Goal: Task Accomplishment & Management: Complete application form

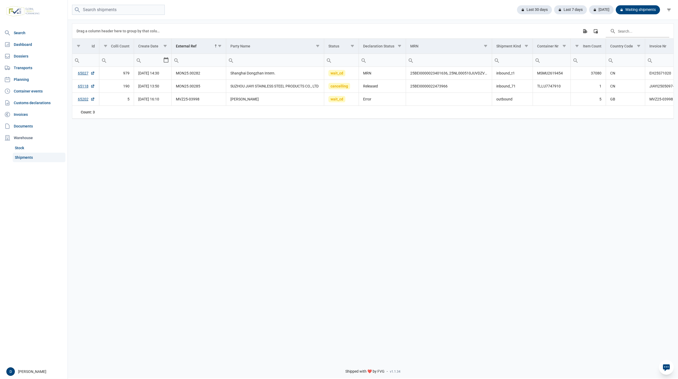
click at [400, 35] on div "Drag a column header here to group by that column Export all data to Excel Colu…" at bounding box center [373, 31] width 593 height 15
click at [80, 101] on link "65202" at bounding box center [86, 98] width 17 height 5
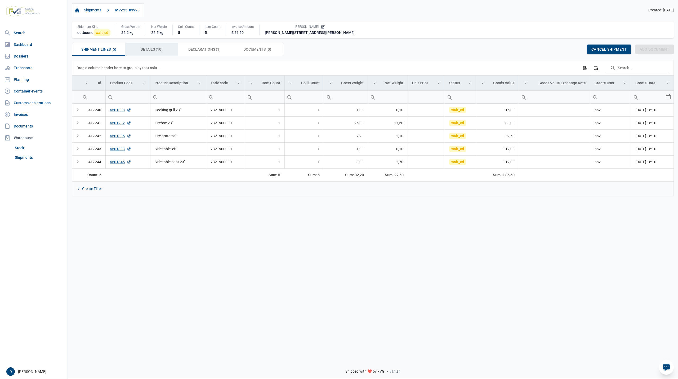
click at [157, 50] on span "Details (10) Details (10)" at bounding box center [152, 49] width 22 height 6
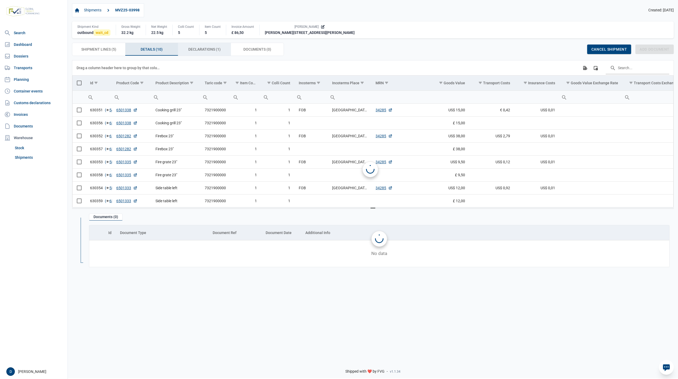
drag, startPoint x: 207, startPoint y: 51, endPoint x: 203, endPoint y: 53, distance: 4.1
click at [207, 54] on div "Declarations (1) Declarations (1)" at bounding box center [204, 49] width 53 height 13
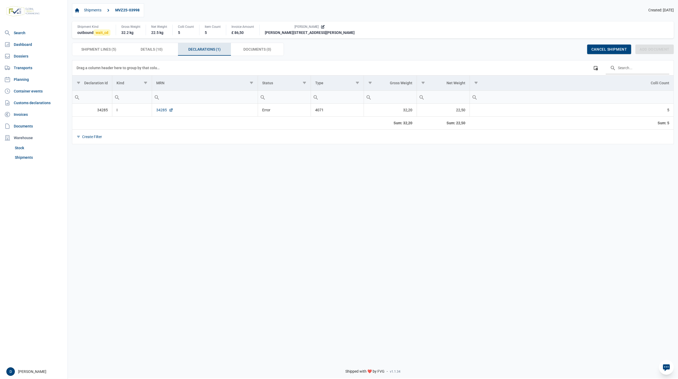
click at [162, 111] on link "34285" at bounding box center [164, 109] width 17 height 5
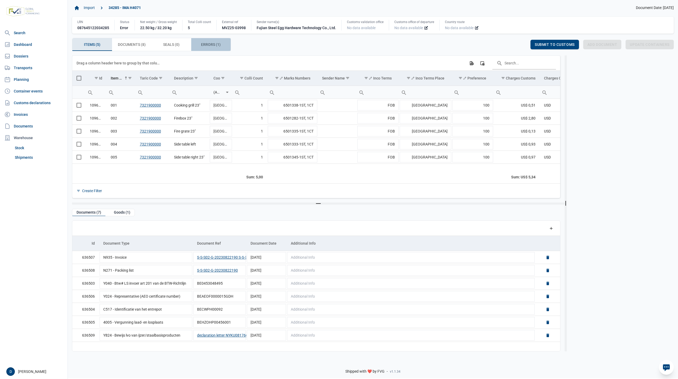
click at [215, 47] on span "Errors (1) Errors (1)" at bounding box center [211, 44] width 20 height 6
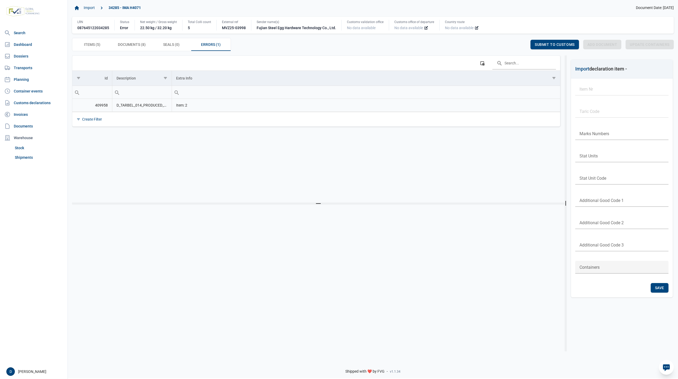
click at [125, 107] on td "D_TARBEL_014_PRODUCED_DOCUMENTS_MISSING Ontbrekende bijgevoegde documenten: L13…" at bounding box center [142, 105] width 60 height 13
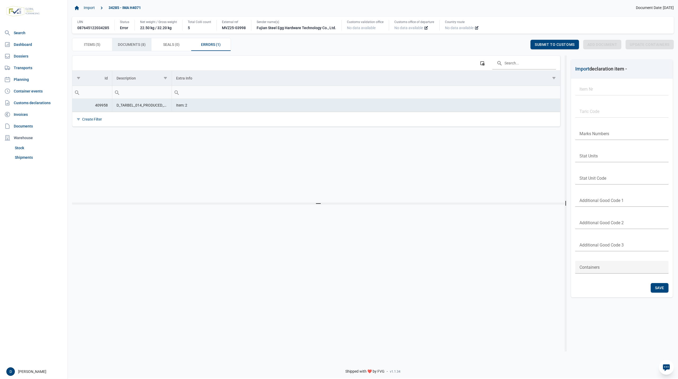
click at [129, 42] on span "Documents (8) Documents (8)" at bounding box center [132, 44] width 28 height 6
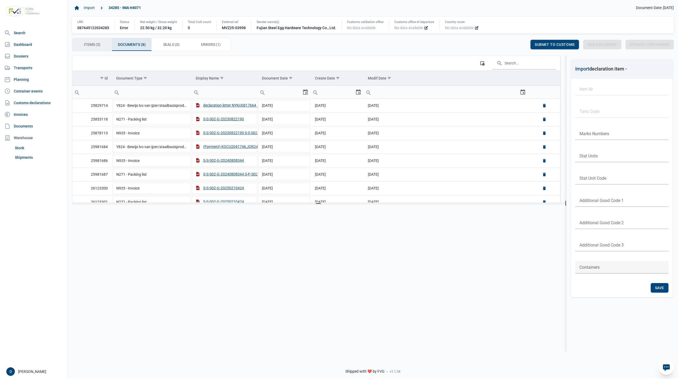
click at [95, 44] on span "Items (5) Items (5)" at bounding box center [92, 44] width 16 height 6
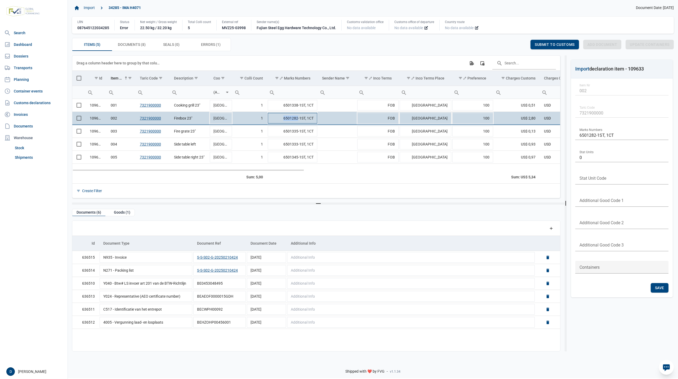
drag, startPoint x: 283, startPoint y: 119, endPoint x: 298, endPoint y: 118, distance: 14.3
click at [298, 118] on td "6501282-1ST, 1CT" at bounding box center [292, 118] width 51 height 13
drag, startPoint x: 283, startPoint y: 119, endPoint x: 298, endPoint y: 119, distance: 14.8
click at [298, 119] on input "6501282-1ST, 1CT" at bounding box center [292, 118] width 51 height 13
click at [79, 119] on span "Select row" at bounding box center [79, 118] width 5 height 5
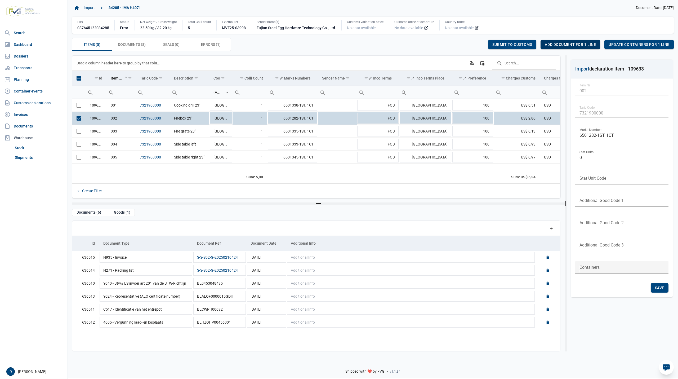
click at [558, 43] on span "Add document for 1 line" at bounding box center [570, 44] width 51 height 4
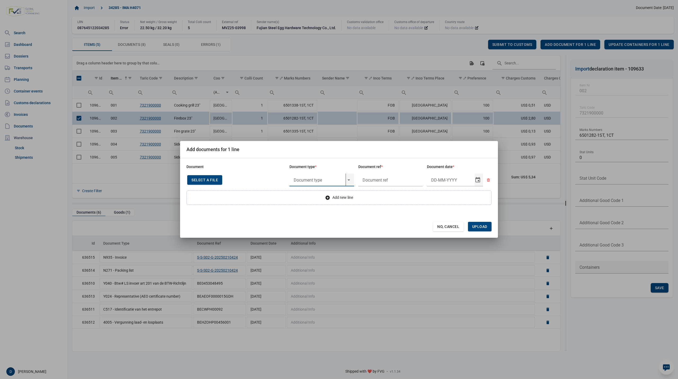
click at [313, 178] on input "text" at bounding box center [318, 180] width 56 height 13
click at [309, 194] on div "Y859 - Entry prior to 30/9/2023" at bounding box center [322, 194] width 65 height 12
type input "Y859 - Entry prior to 30/9/2023"
type input "."
type input "9-4-2019"
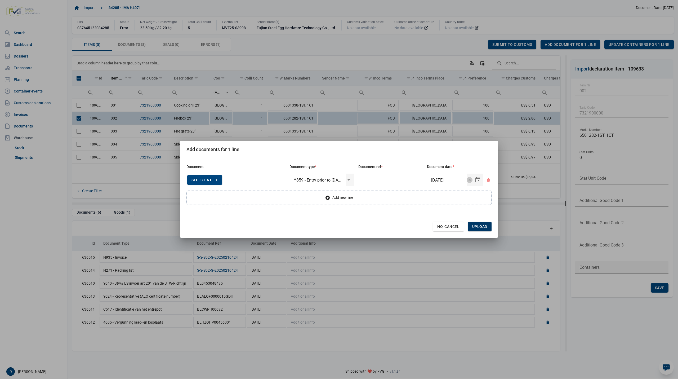
click at [480, 225] on span "Upload" at bounding box center [479, 226] width 15 height 4
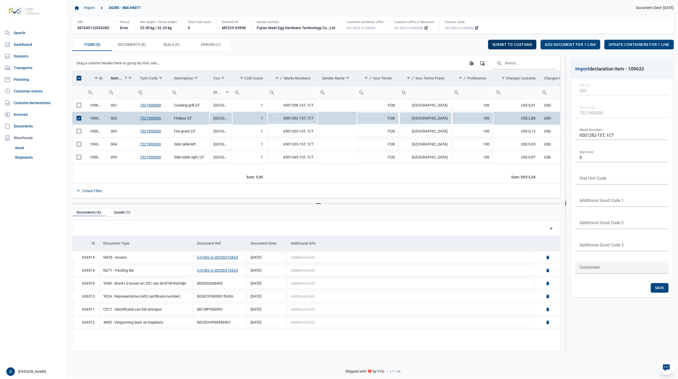
click at [502, 41] on div "Submit to customs" at bounding box center [512, 45] width 48 height 10
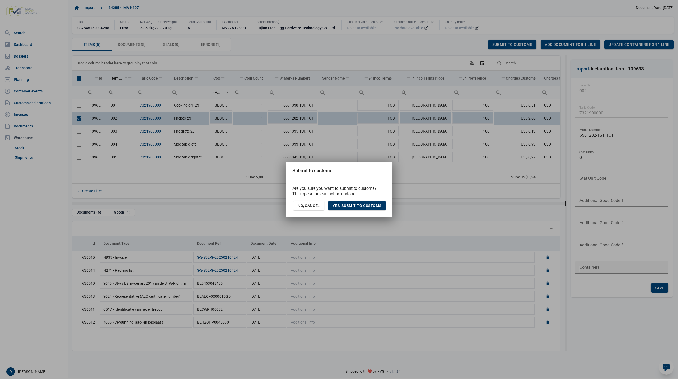
click at [361, 206] on span "Yes, Submit to customs" at bounding box center [357, 205] width 49 height 4
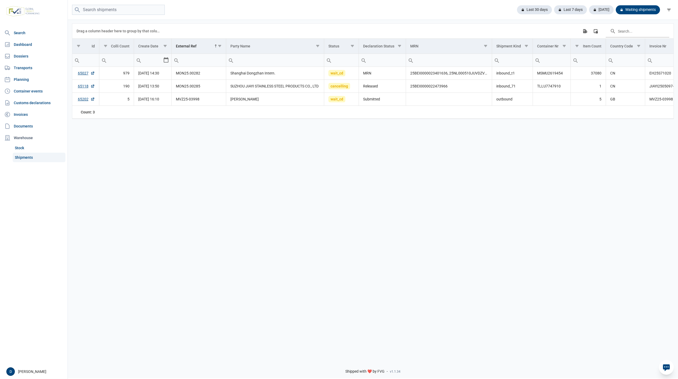
click at [200, 140] on div "Data grid with 3 rows and 18 columns Drag a column header here to group by that…" at bounding box center [373, 187] width 610 height 336
click at [554, 7] on div "Last 30 days" at bounding box center [570, 9] width 33 height 9
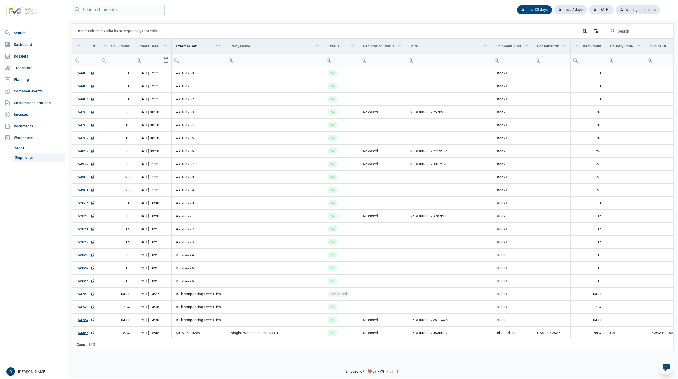
click at [152, 59] on input "Filter cell" at bounding box center [148, 60] width 29 height 13
type input "28-7-2025, 00:00"
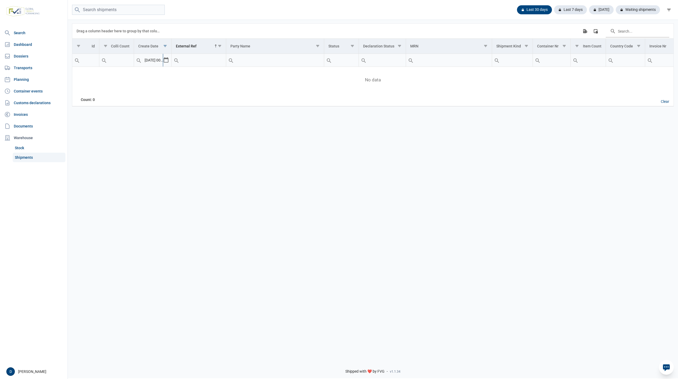
click at [156, 61] on input "28-7-2025, 00:00" at bounding box center [148, 60] width 29 height 13
click at [156, 73] on div "Data grid with 0 rows and 18 columns" at bounding box center [476, 80] width 808 height 26
click at [166, 62] on div "Select" at bounding box center [168, 60] width 6 height 13
click at [141, 128] on span "28" at bounding box center [143, 128] width 7 height 7
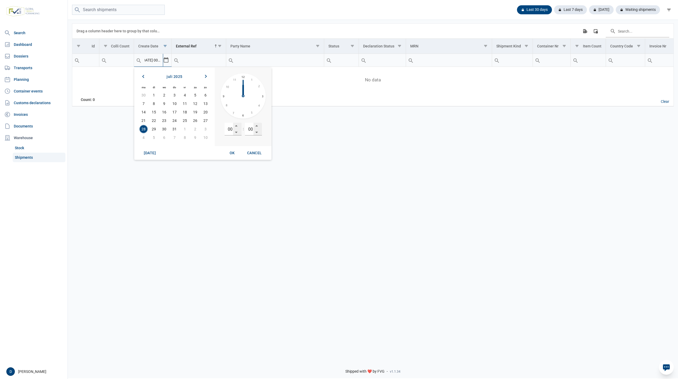
click at [145, 130] on span "28" at bounding box center [143, 128] width 7 height 7
click at [233, 151] on span "OK" at bounding box center [232, 153] width 5 height 4
click at [168, 63] on div "Select" at bounding box center [168, 60] width 6 height 13
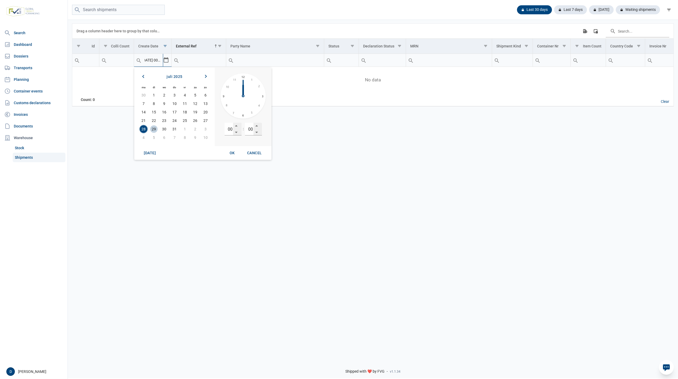
click at [154, 129] on span "29" at bounding box center [153, 128] width 7 height 7
click at [233, 155] on span "OK" at bounding box center [232, 153] width 5 height 4
type input "29-7-2025, 00:00"
click at [664, 102] on div "Clear" at bounding box center [665, 101] width 17 height 9
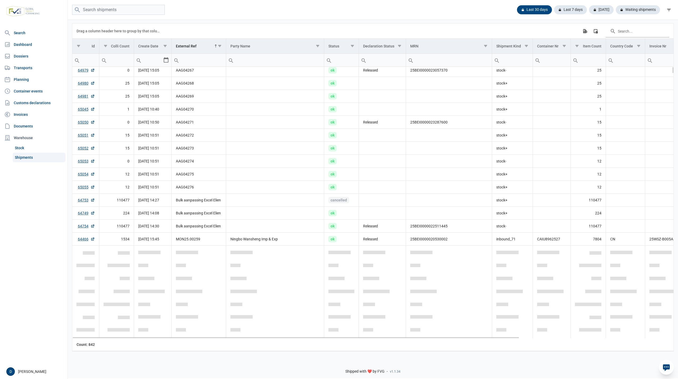
scroll to position [0, 0]
